Goal: Transaction & Acquisition: Book appointment/travel/reservation

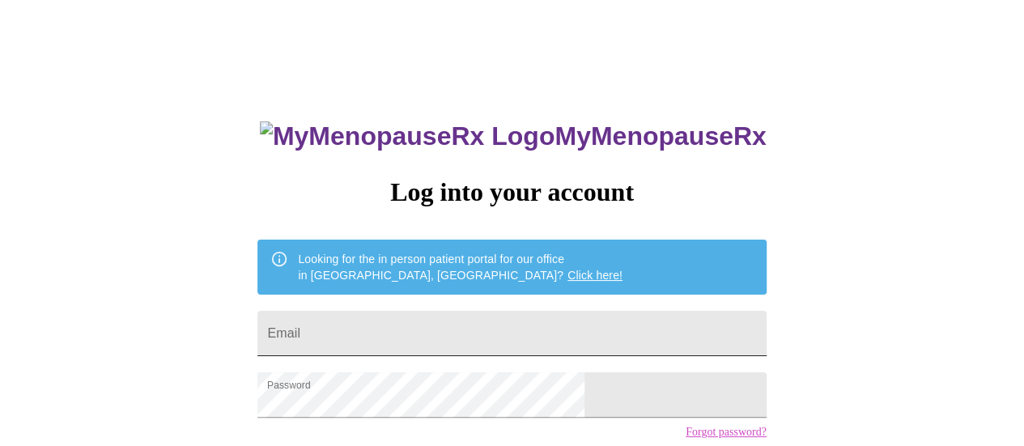
click at [461, 339] on input "Email" at bounding box center [512, 333] width 509 height 45
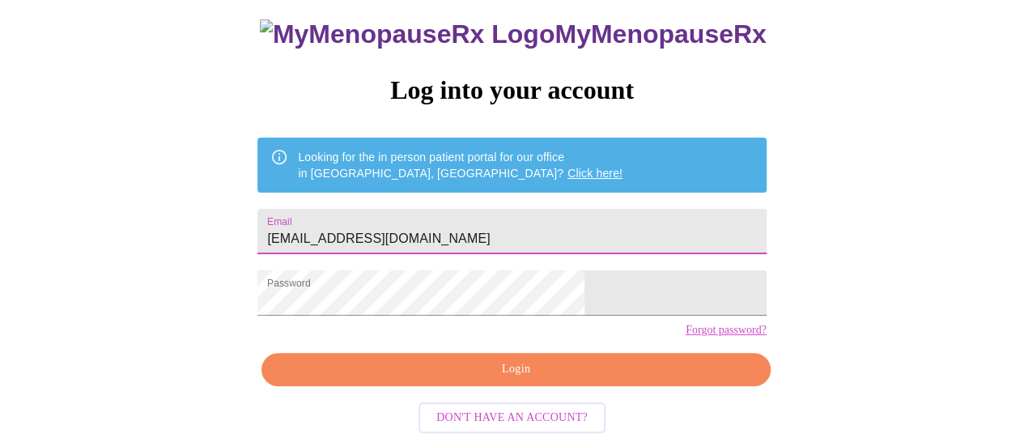
type input "[EMAIL_ADDRESS][DOMAIN_NAME]"
click at [657, 380] on span "Login" at bounding box center [515, 370] width 471 height 20
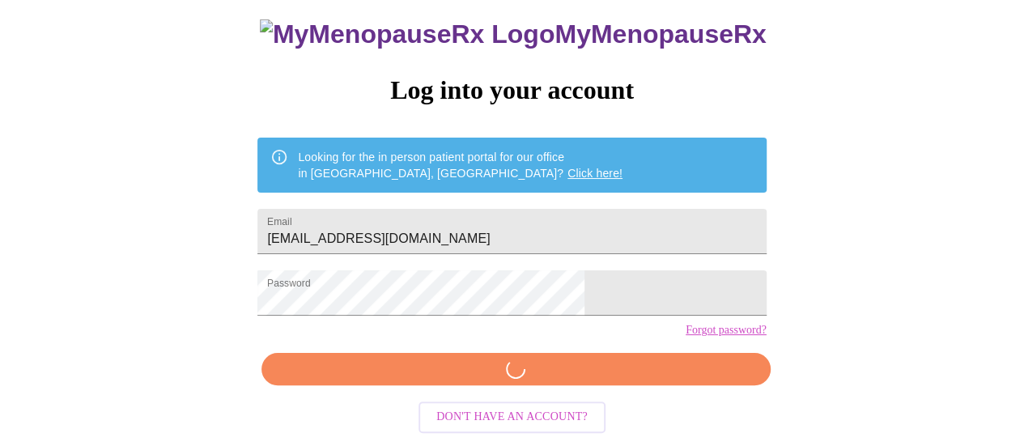
scroll to position [123, 0]
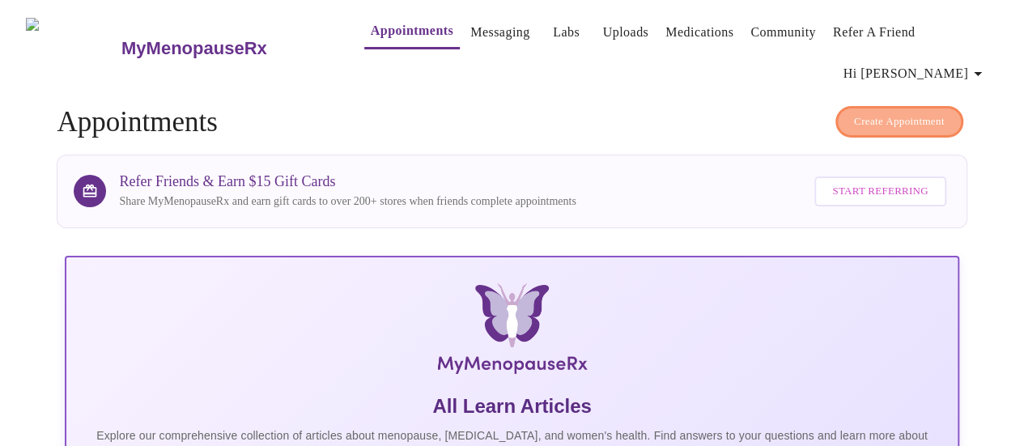
click at [898, 121] on span "Create Appointment" at bounding box center [899, 122] width 91 height 19
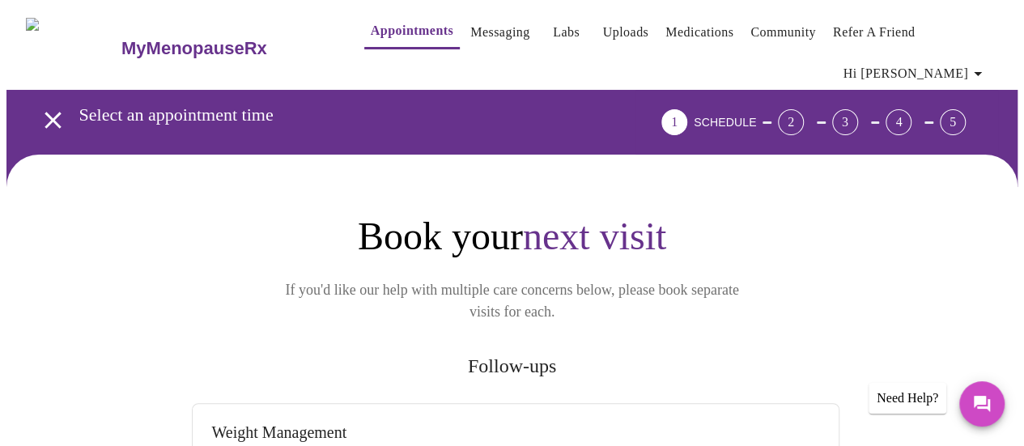
scroll to position [243, 0]
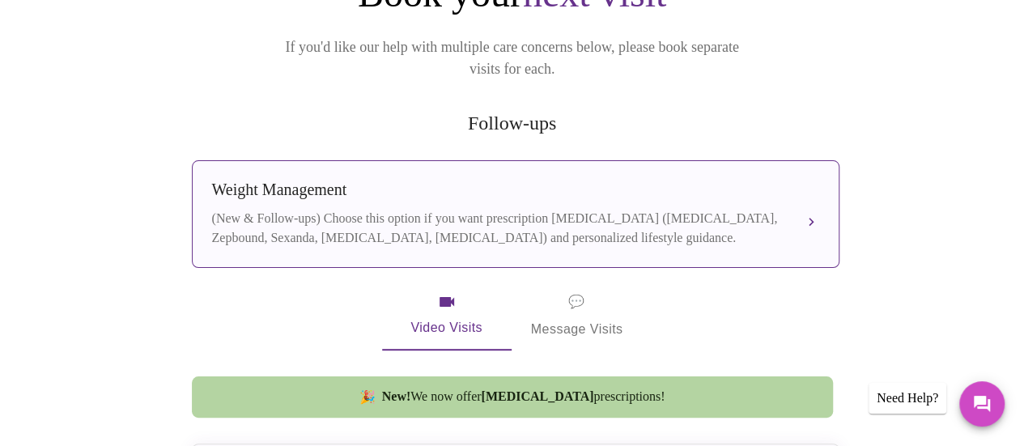
drag, startPoint x: 650, startPoint y: 198, endPoint x: 635, endPoint y: 198, distance: 15.4
click at [650, 209] on div "(New & Follow-ups) Choose this option if you want prescription [MEDICAL_DATA] (…" at bounding box center [499, 228] width 575 height 39
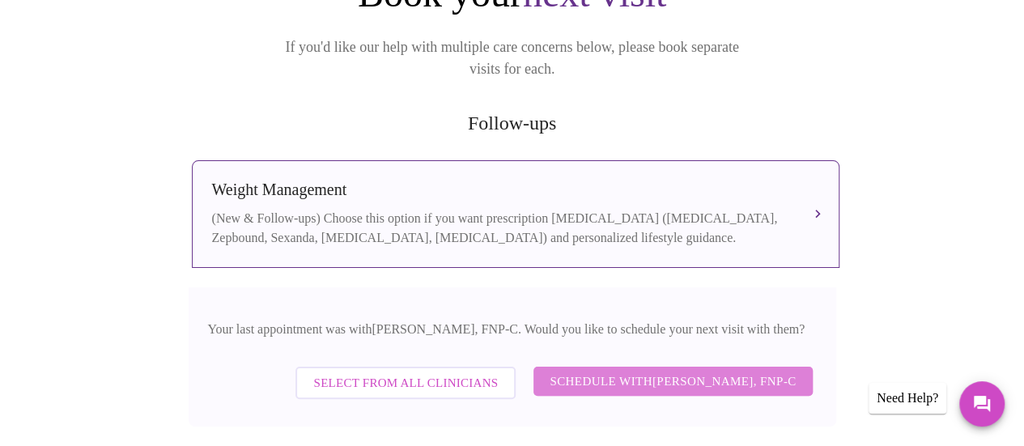
click at [724, 371] on span "Schedule with [PERSON_NAME], FNP-C" at bounding box center [673, 381] width 246 height 21
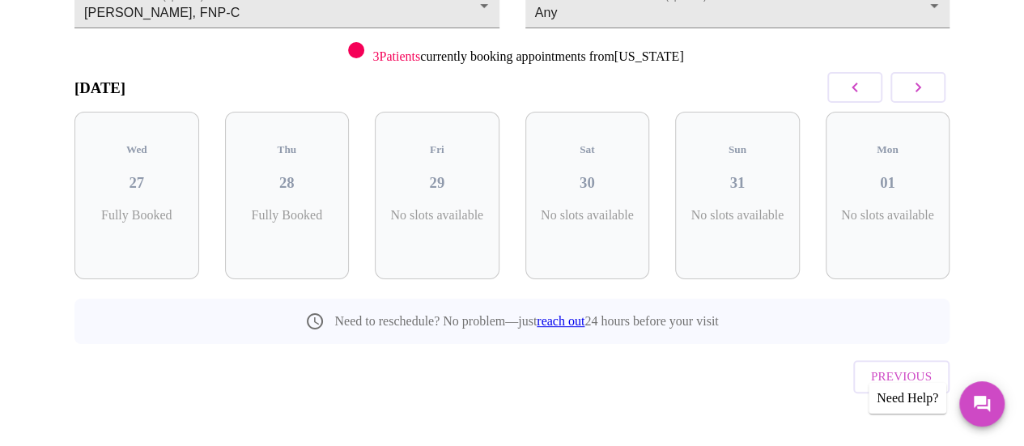
click at [917, 78] on icon "button" at bounding box center [918, 87] width 19 height 19
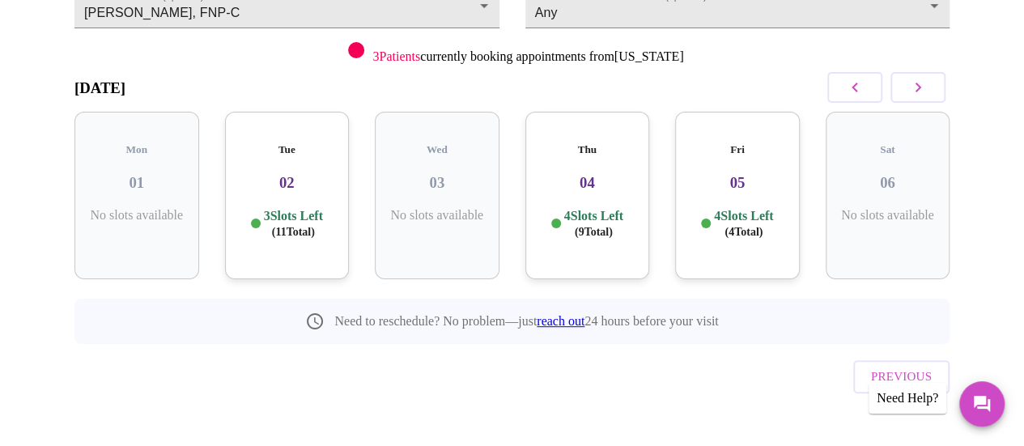
click at [918, 78] on icon "button" at bounding box center [918, 87] width 19 height 19
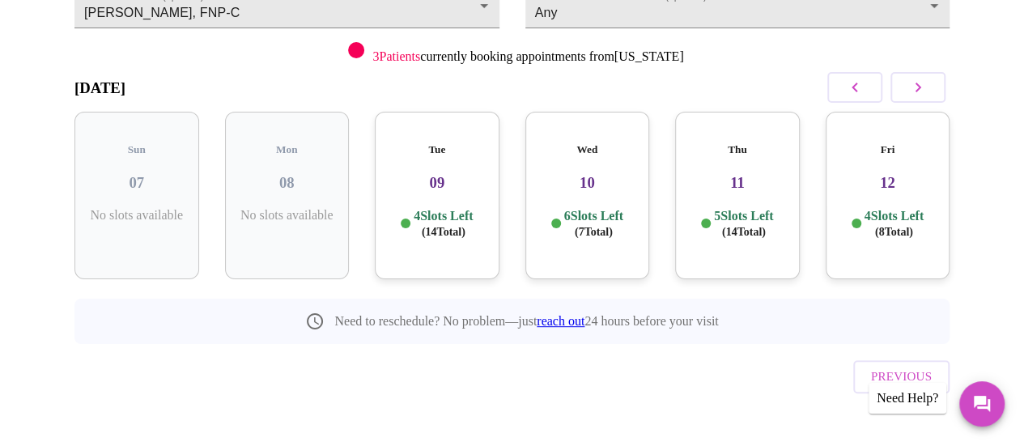
click at [918, 78] on icon "button" at bounding box center [918, 87] width 19 height 19
click at [883, 174] on h3 "18" at bounding box center [888, 183] width 99 height 18
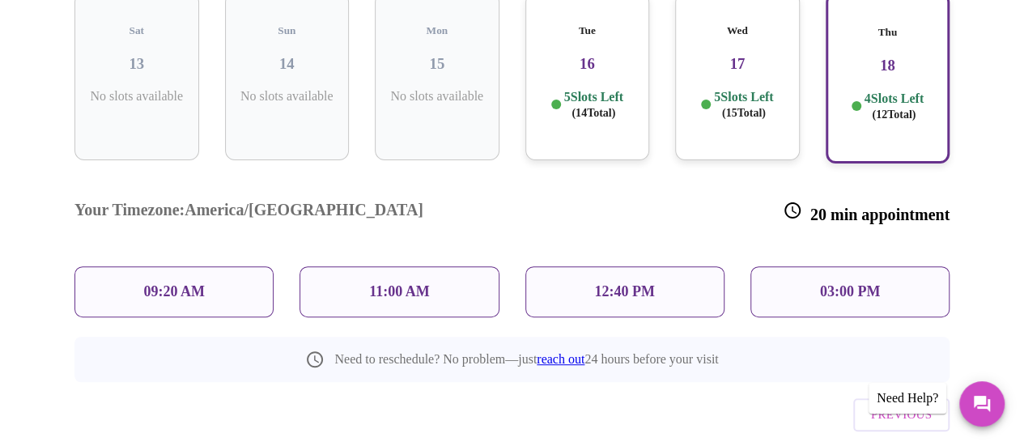
scroll to position [343, 0]
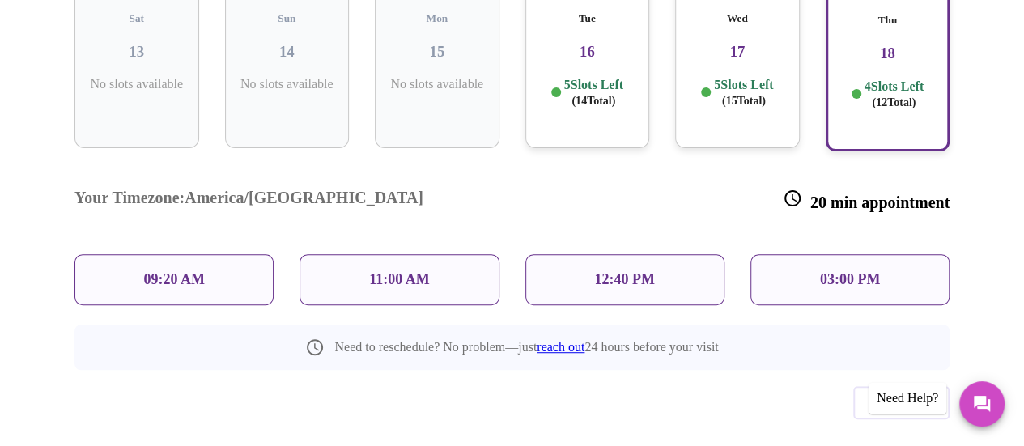
click at [439, 254] on div "11:00 AM" at bounding box center [399, 279] width 199 height 51
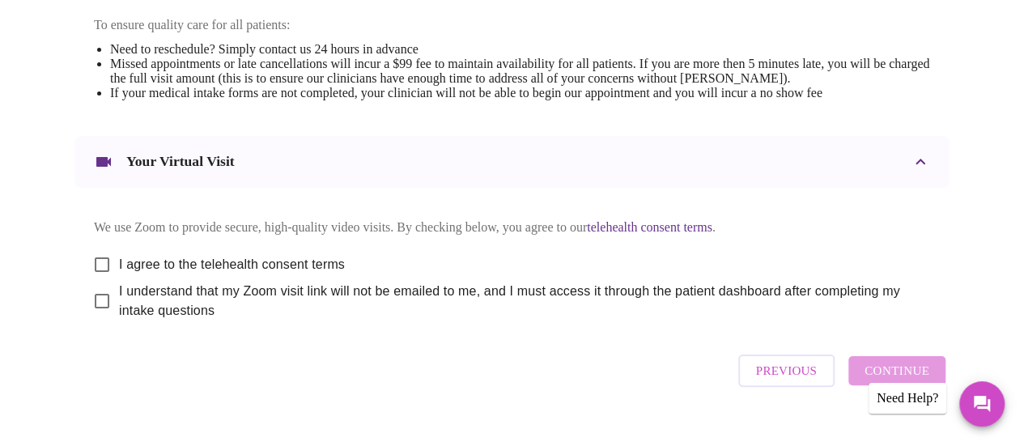
scroll to position [755, 0]
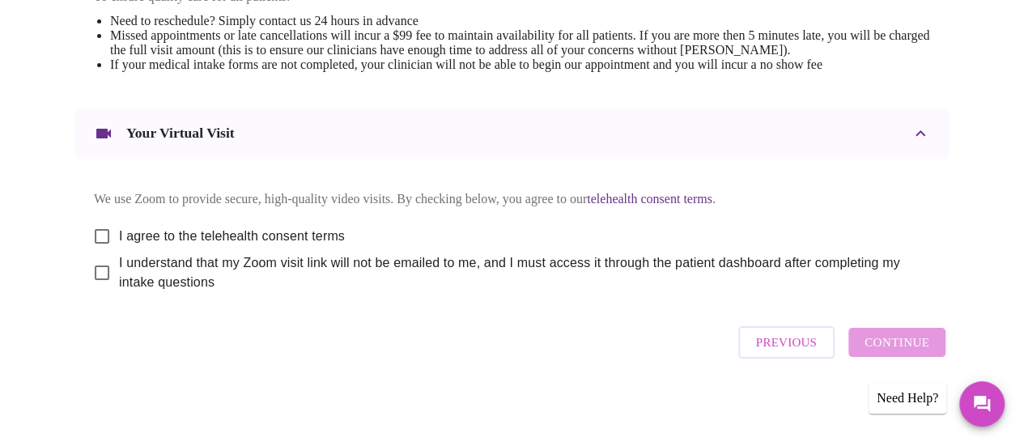
click at [879, 357] on div "Previous Continue" at bounding box center [842, 342] width 215 height 49
click at [96, 224] on input "I agree to the telehealth consent terms" at bounding box center [102, 236] width 34 height 34
checkbox input "true"
click at [94, 271] on input "I understand that my Zoom visit link will not be emailed to me, and I must acce…" at bounding box center [102, 273] width 34 height 34
checkbox input "true"
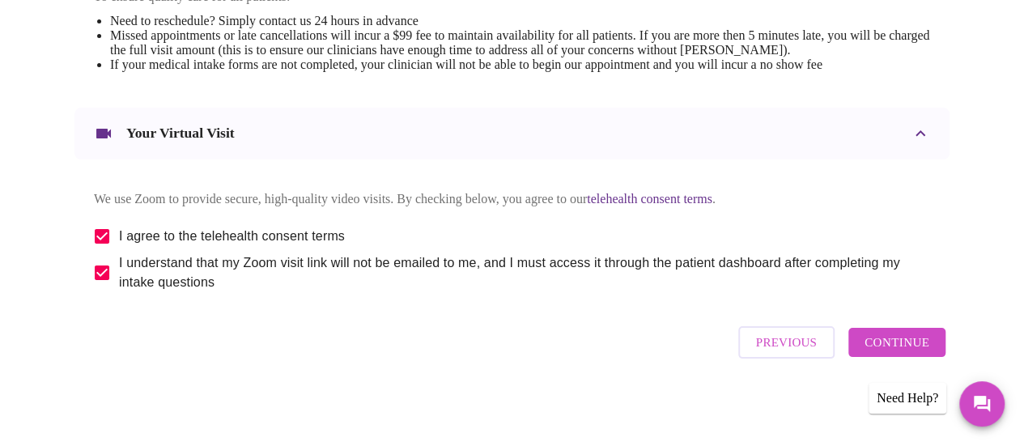
click at [904, 346] on span "Continue" at bounding box center [897, 342] width 65 height 21
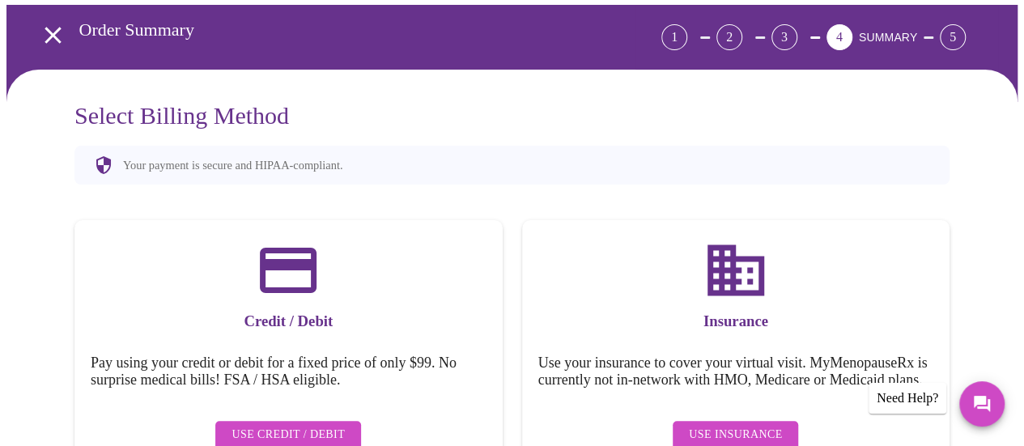
scroll to position [184, 0]
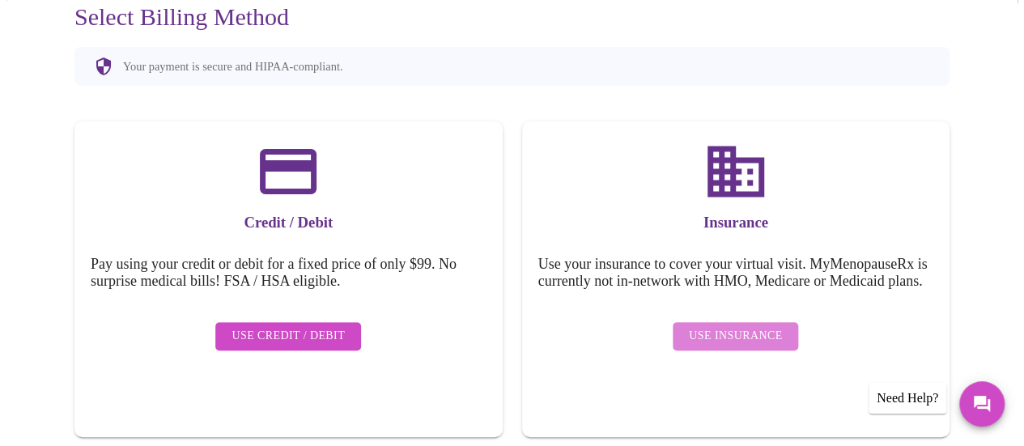
click at [763, 342] on span "Use Insurance" at bounding box center [735, 336] width 93 height 20
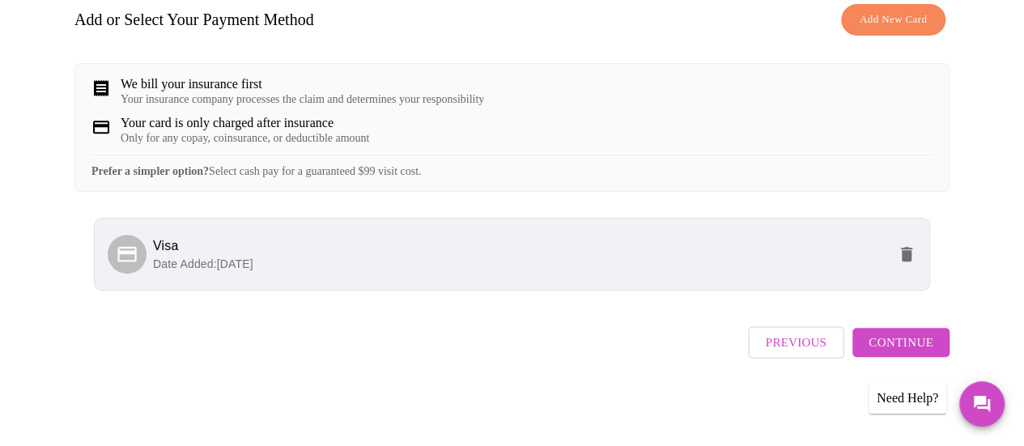
scroll to position [279, 0]
click at [909, 348] on span "Continue" at bounding box center [901, 342] width 65 height 21
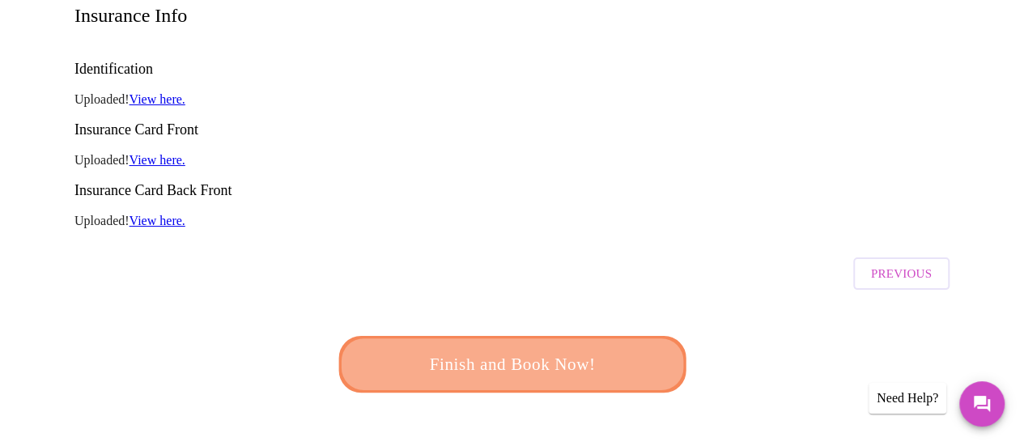
click at [583, 350] on span "Finish and Book Now!" at bounding box center [513, 365] width 300 height 30
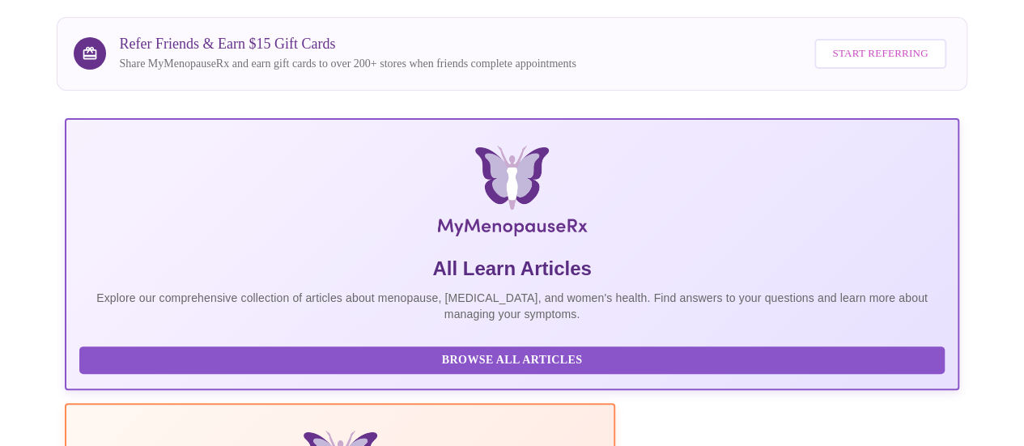
scroll to position [279, 0]
